Goal: Transaction & Acquisition: Purchase product/service

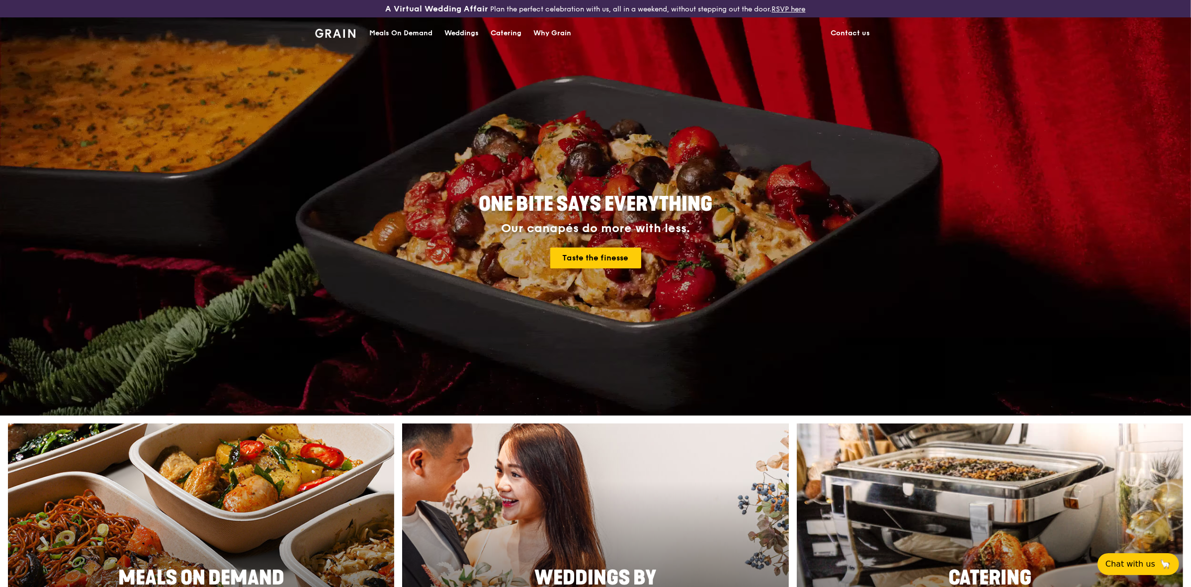
click at [419, 30] on div "Meals On Demand" at bounding box center [400, 33] width 63 height 30
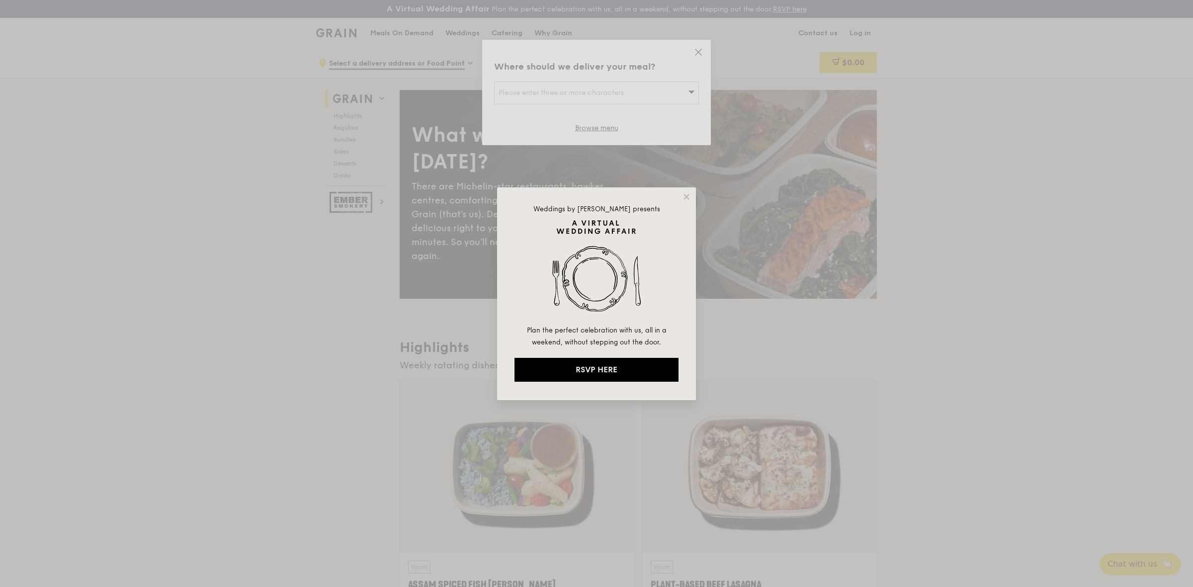
click at [688, 191] on div "Weddings by [PERSON_NAME] presents Plan the perfect celebration with us, all in…" at bounding box center [596, 293] width 199 height 213
click at [689, 196] on icon at bounding box center [686, 196] width 9 height 9
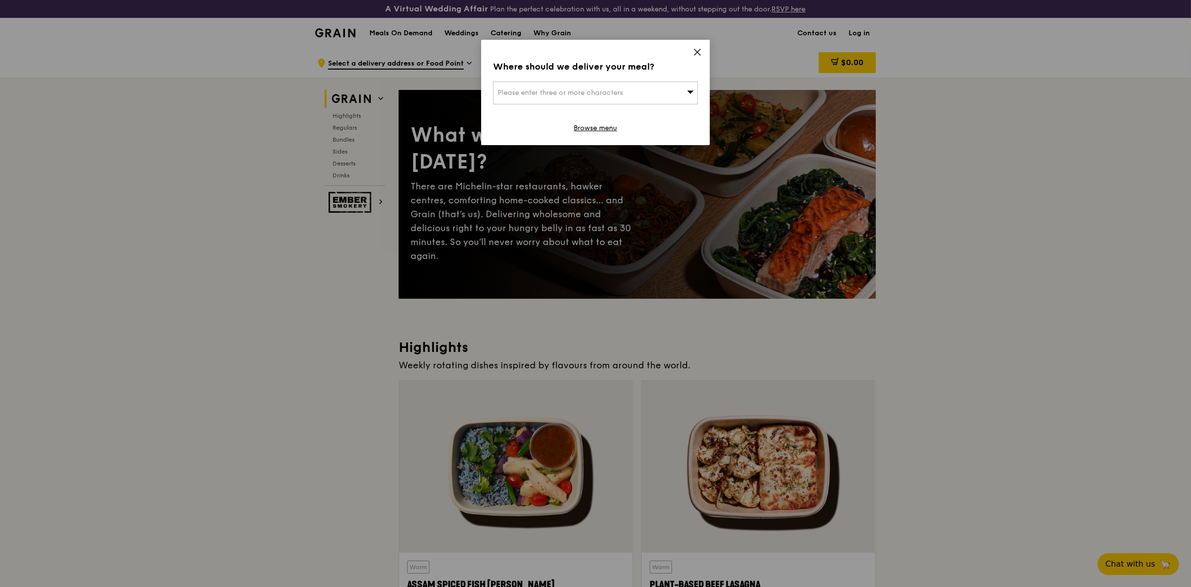
click at [696, 51] on icon at bounding box center [697, 52] width 6 height 6
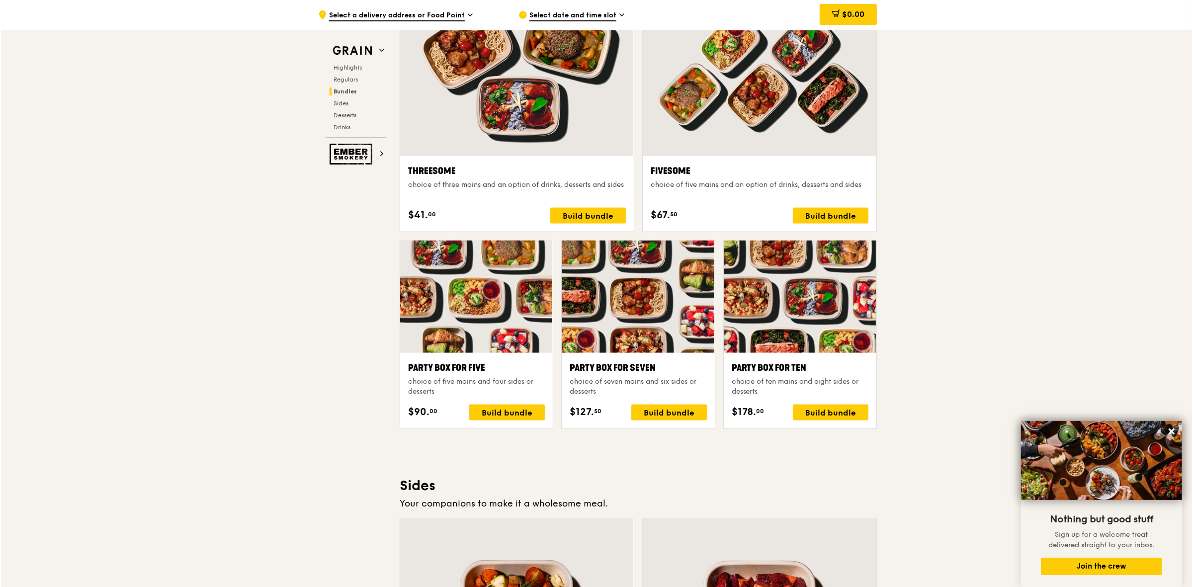
scroll to position [1803, 0]
click at [814, 373] on div "Party Box for Ten" at bounding box center [799, 367] width 137 height 14
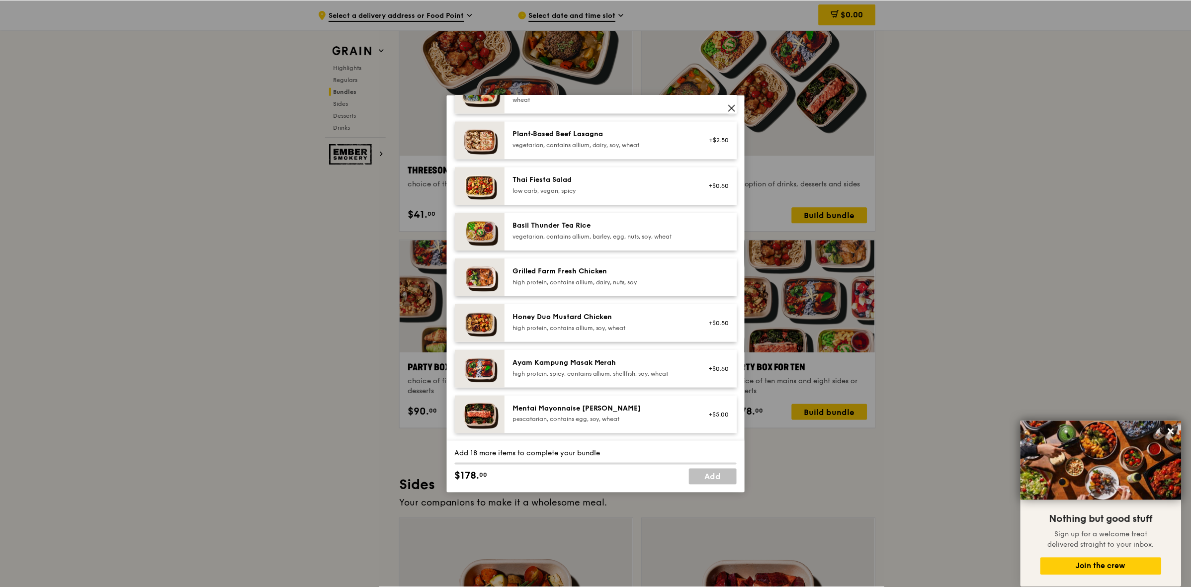
scroll to position [0, 0]
